Goal: Check status: Check status

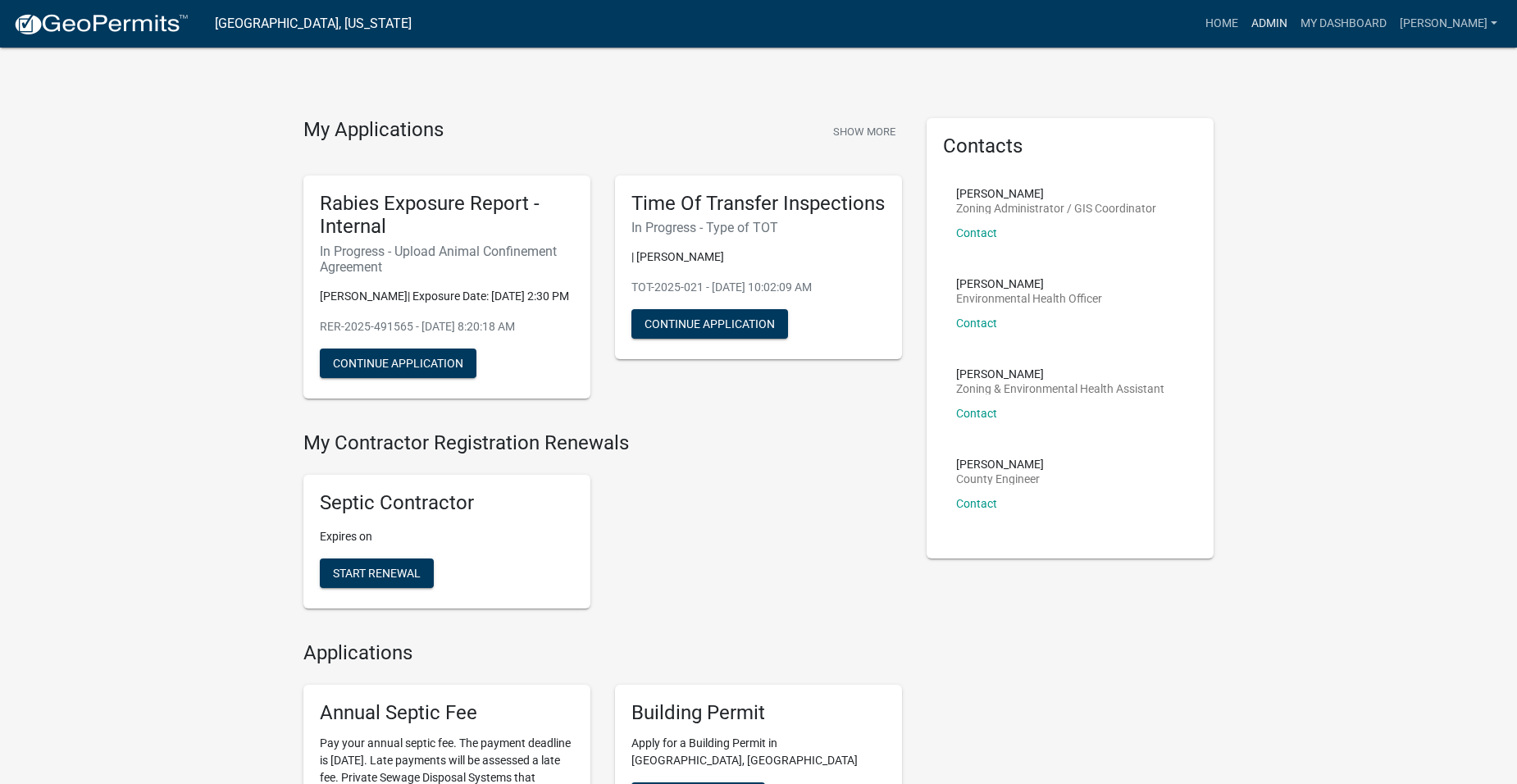
click at [1289, 22] on link "Admin" at bounding box center [1270, 24] width 49 height 32
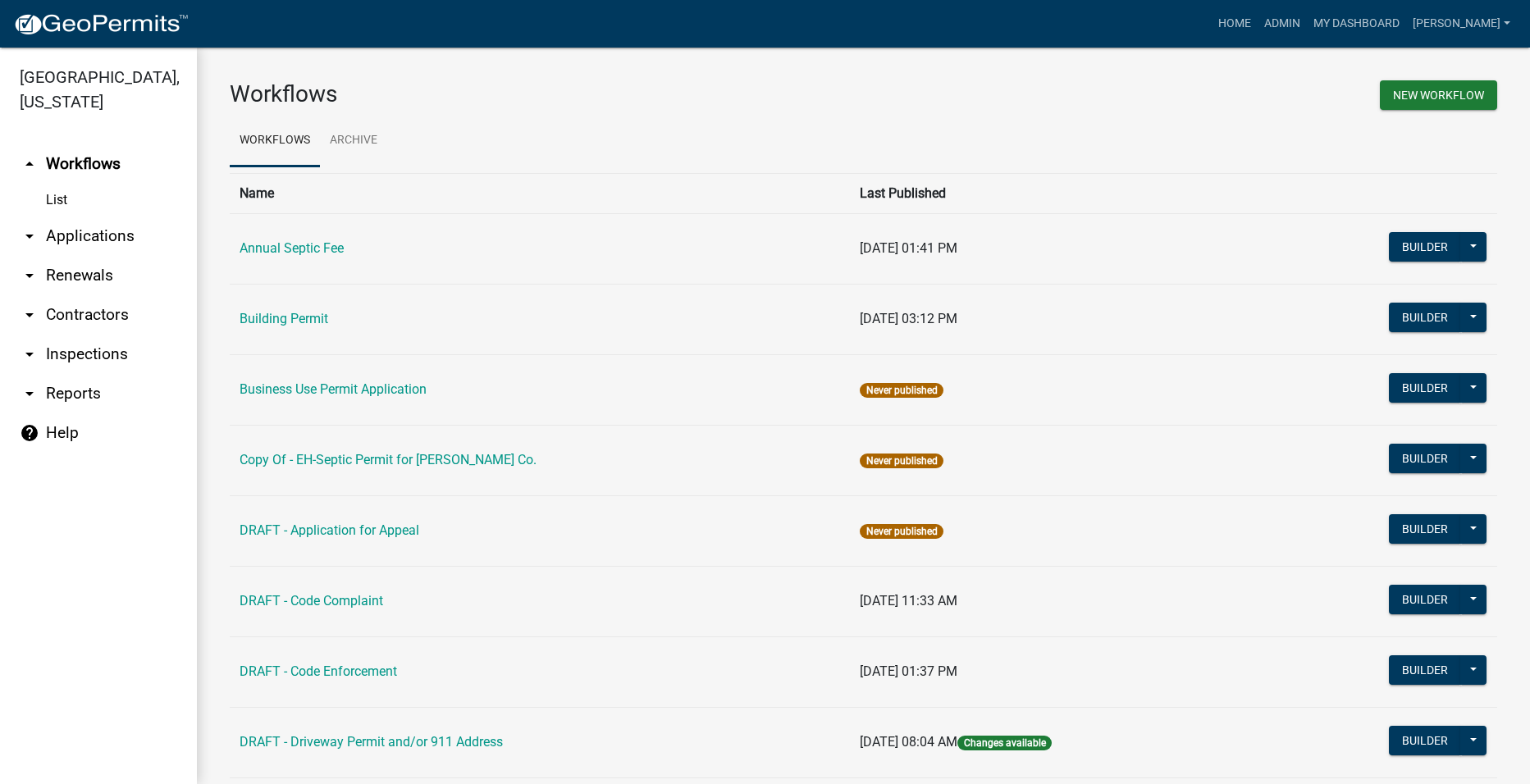
click at [73, 216] on link "arrow_drop_down Applications" at bounding box center [98, 236] width 197 height 39
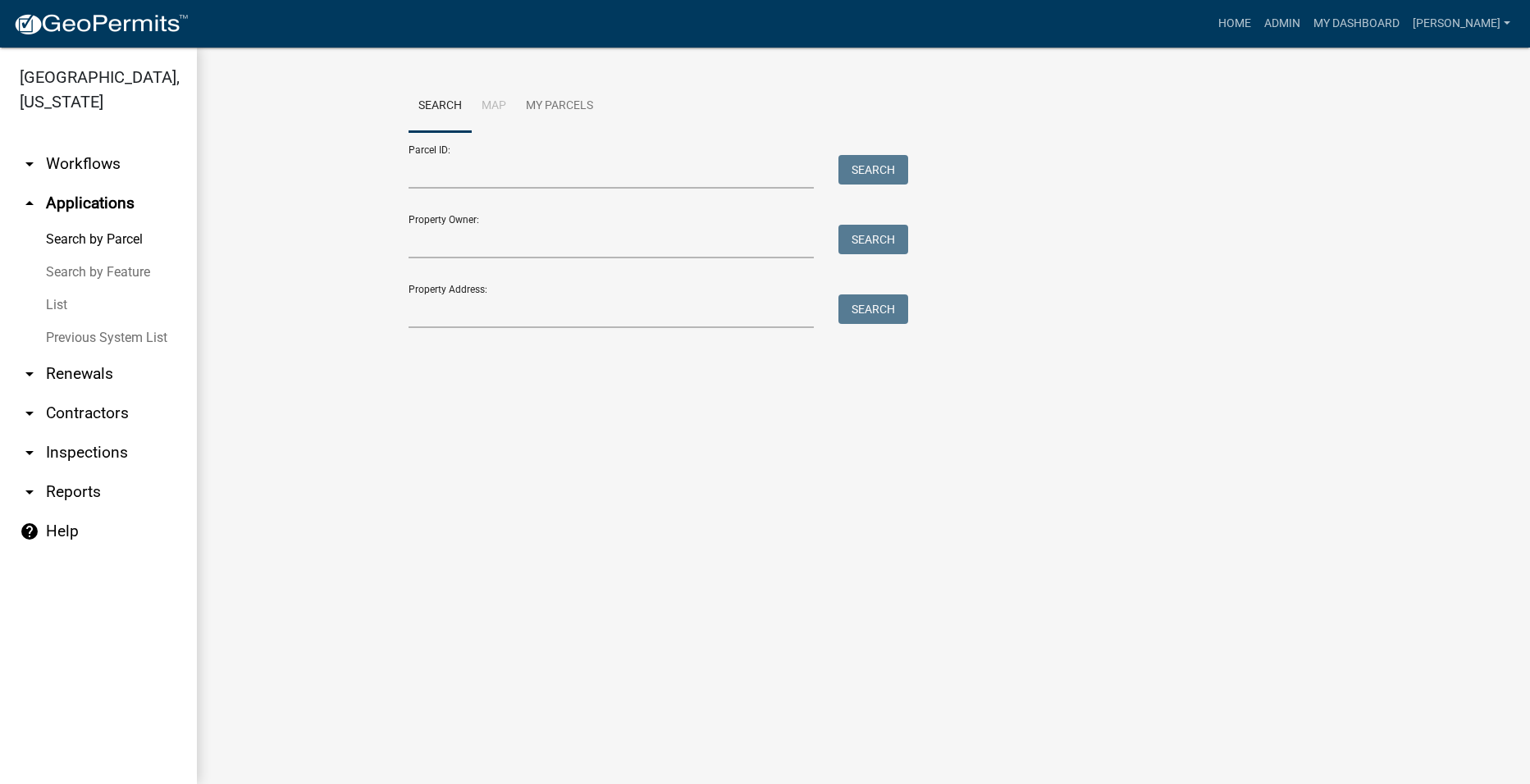
click at [87, 144] on link "arrow_drop_down Workflows" at bounding box center [98, 164] width 197 height 39
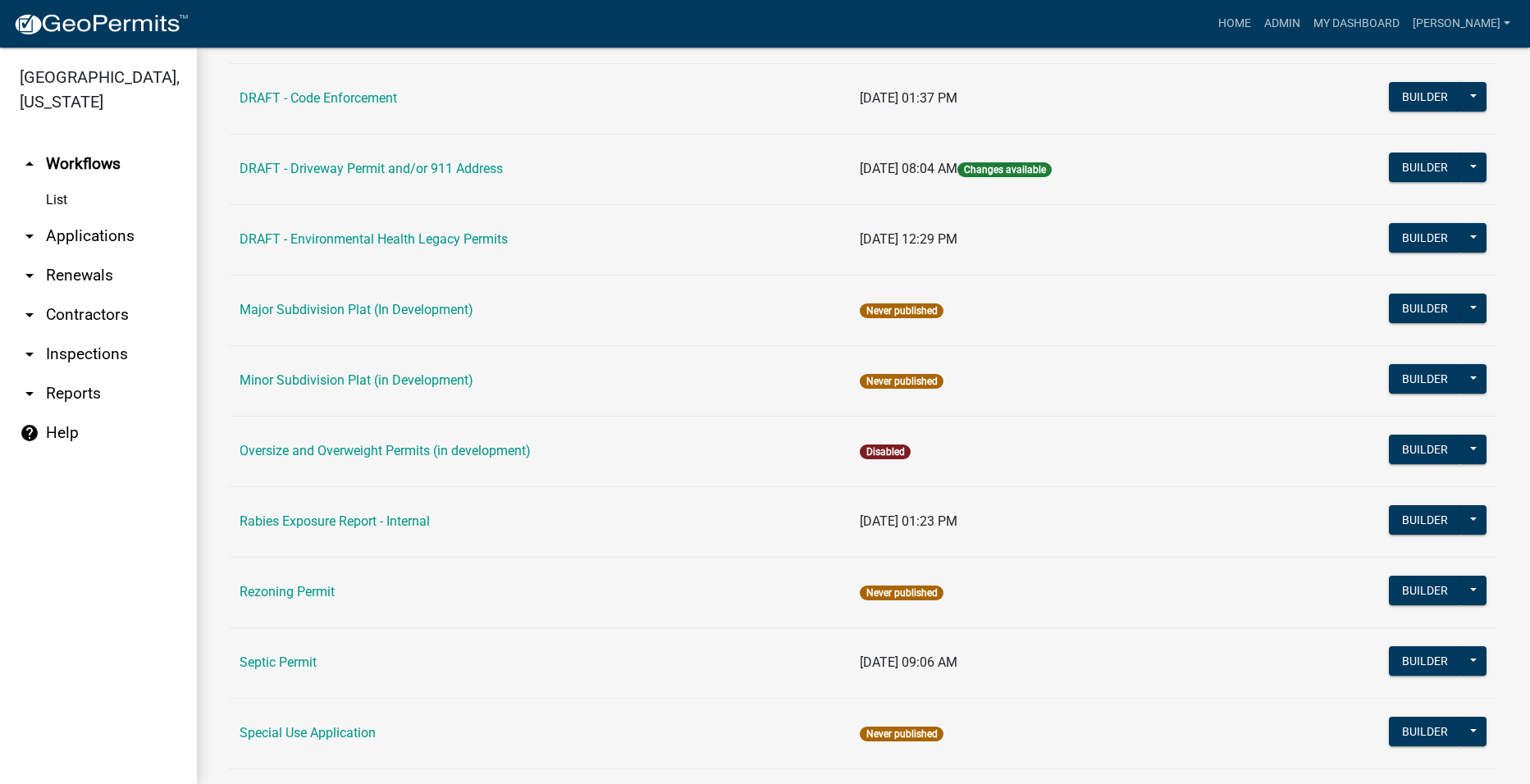
scroll to position [574, 0]
click at [291, 656] on link "Septic Permit" at bounding box center [278, 662] width 77 height 16
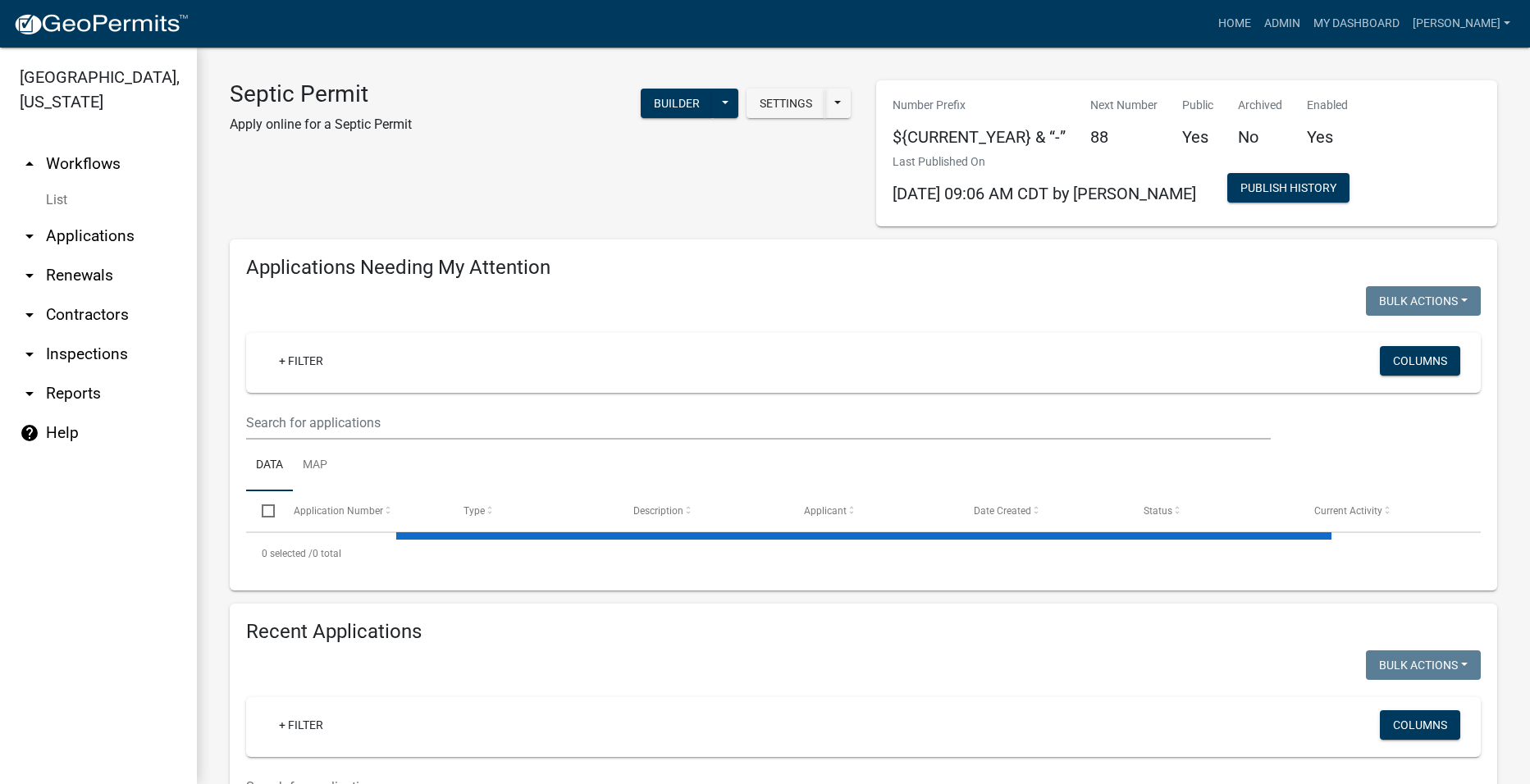
select select "2: 50"
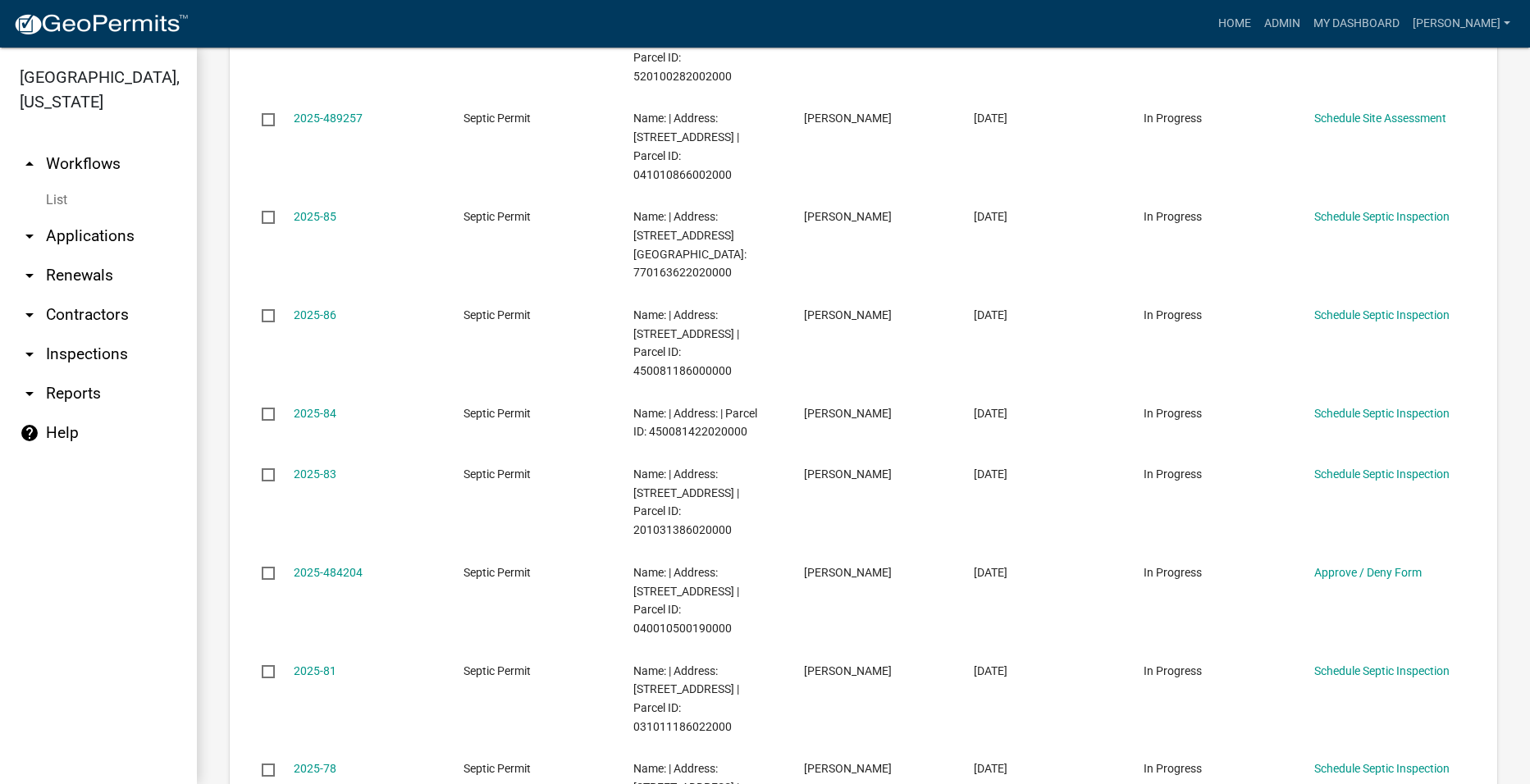
scroll to position [574, 0]
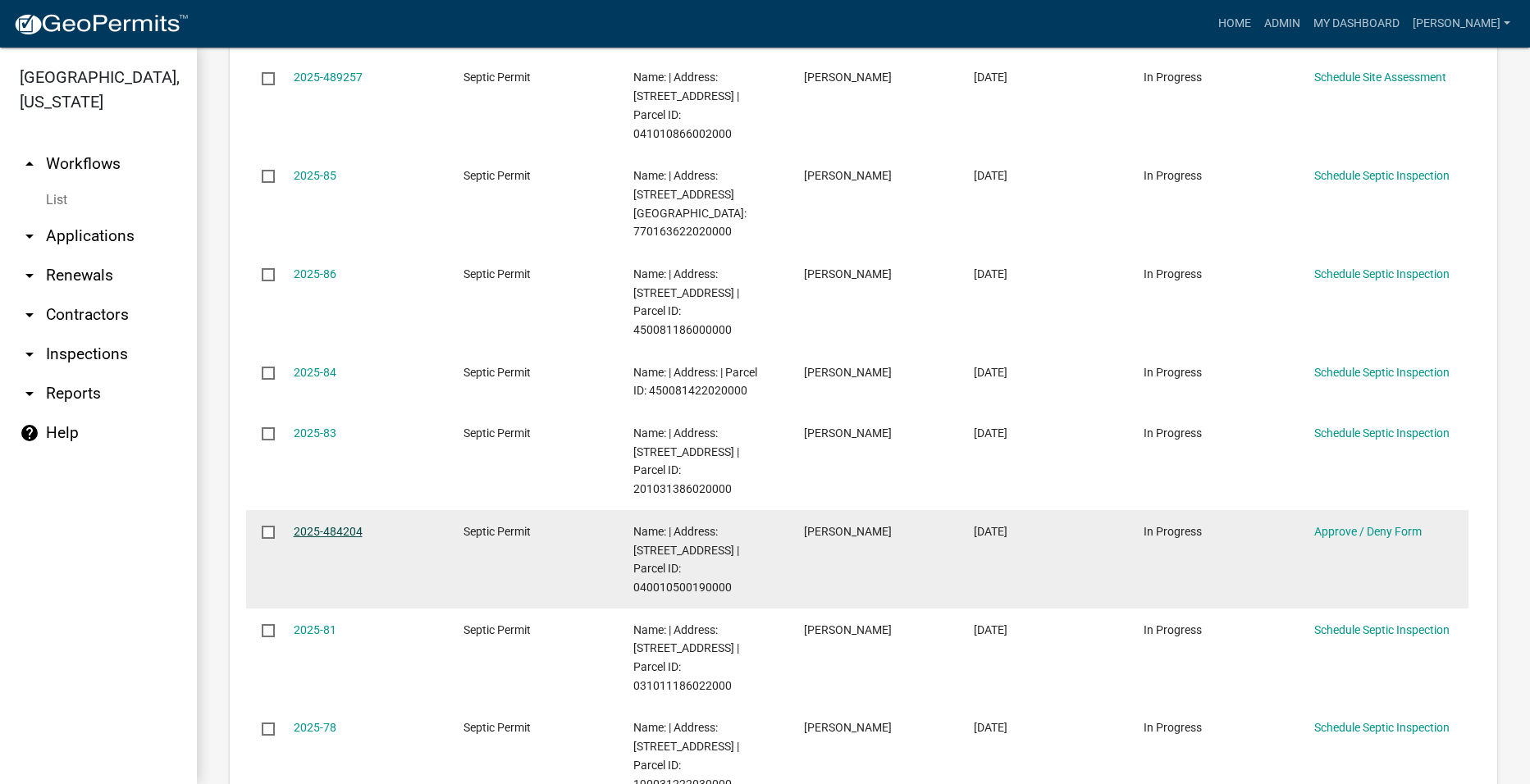
click at [355, 525] on link "2025-484204" at bounding box center [328, 531] width 69 height 13
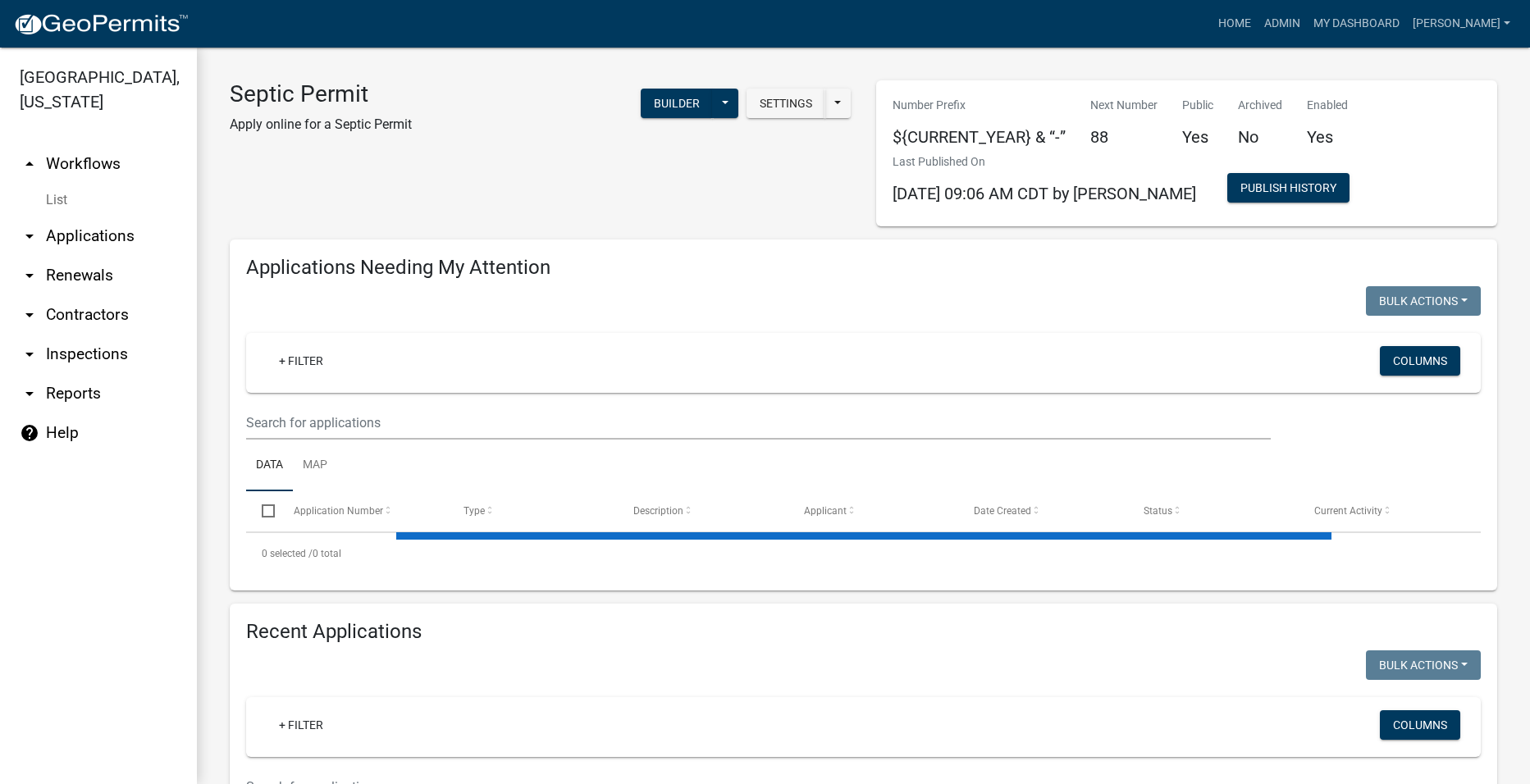
select select "2: 50"
